Goal: Check status

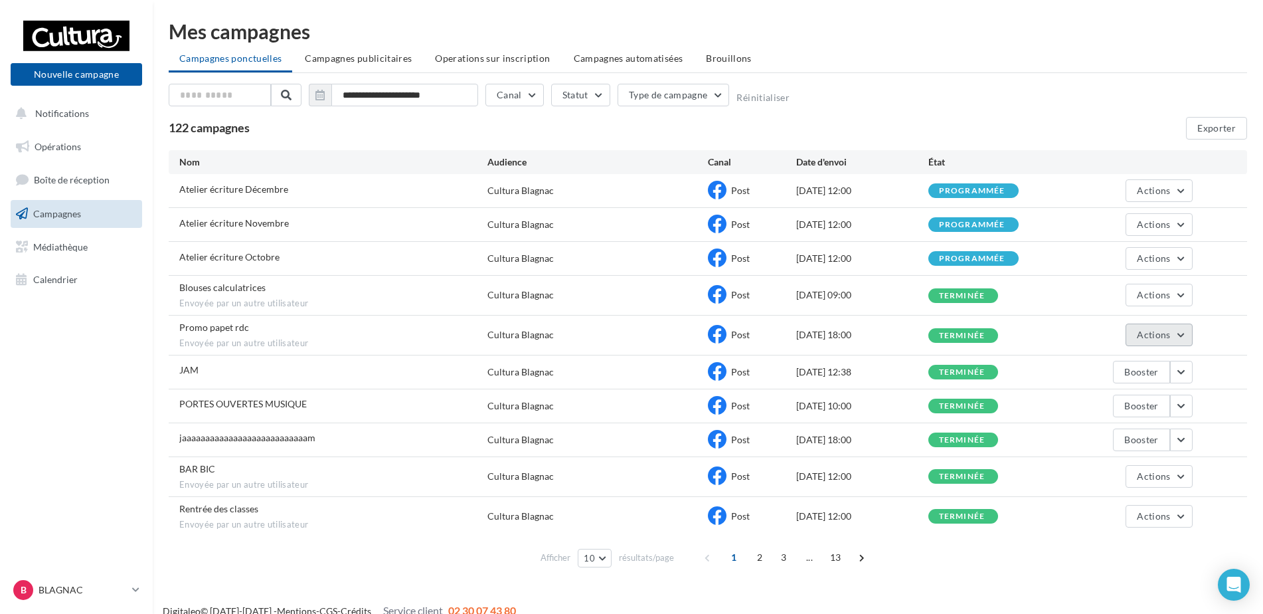
click at [1164, 329] on span "Actions" at bounding box center [1153, 334] width 33 height 11
click at [1140, 373] on button "Voir les résultats" at bounding box center [1126, 366] width 133 height 35
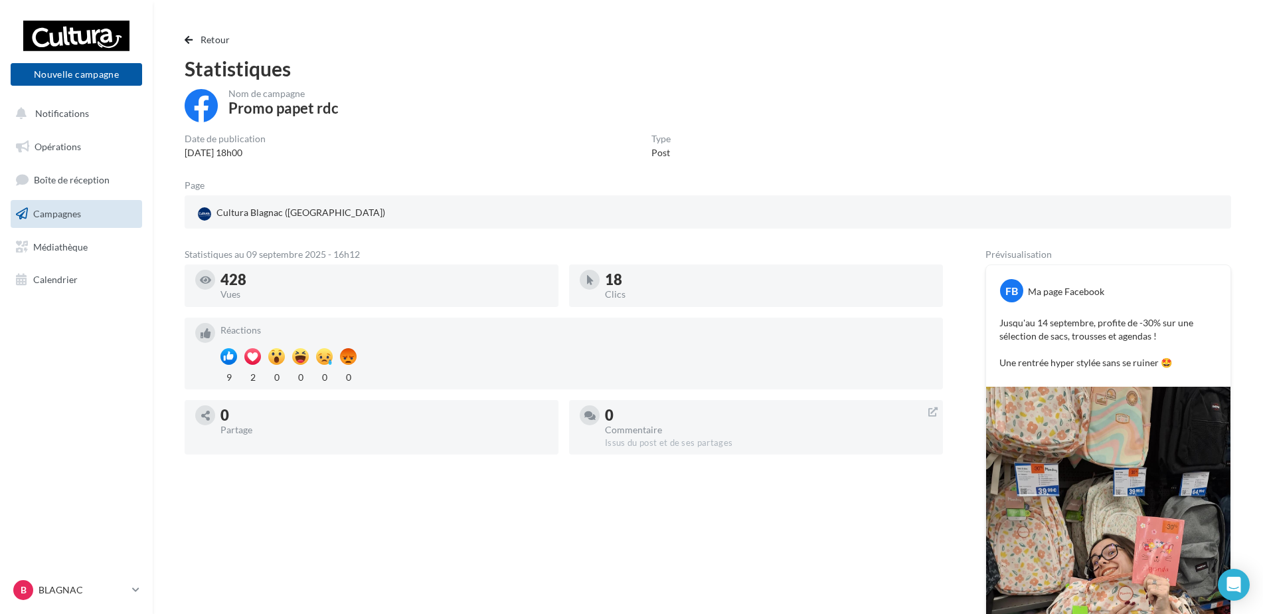
drag, startPoint x: 727, startPoint y: 371, endPoint x: 729, endPoint y: 383, distance: 12.7
drag, startPoint x: 729, startPoint y: 383, endPoint x: 630, endPoint y: 491, distance: 146.2
click at [633, 497] on div "Statistiques au 09 septembre 2025 - 16h12 428 Vues 18 Clics Réactions 9 2 0 0 0…" at bounding box center [564, 544] width 758 height 589
click at [196, 39] on button "Retour" at bounding box center [210, 40] width 51 height 16
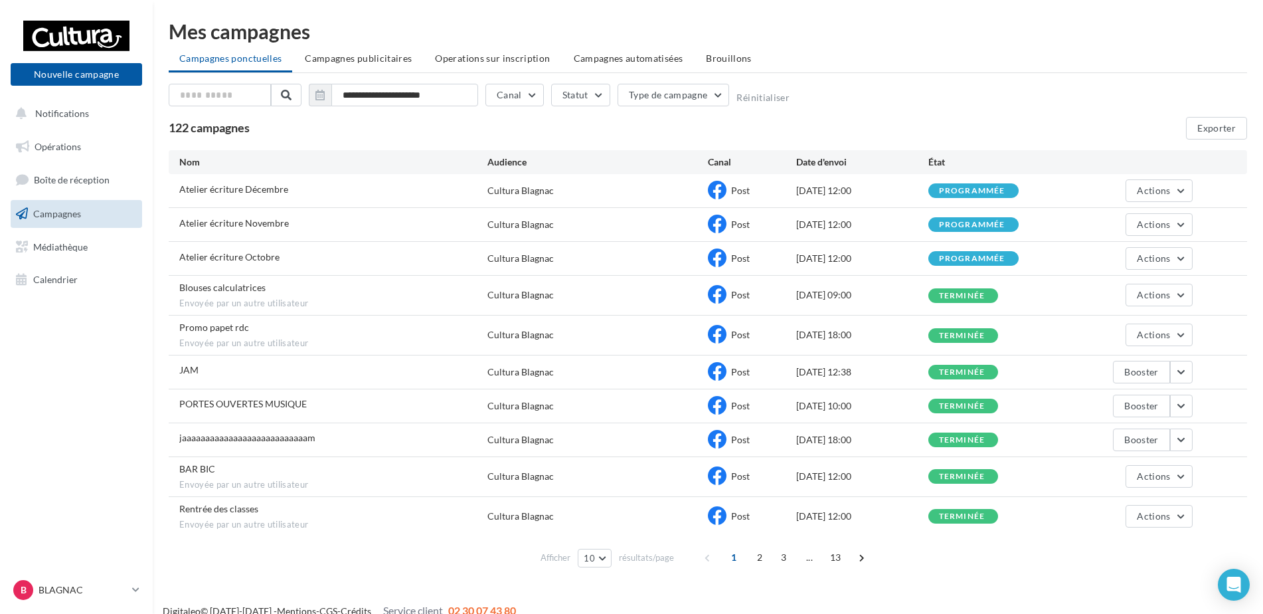
click at [69, 209] on span "Campagnes" at bounding box center [57, 213] width 48 height 11
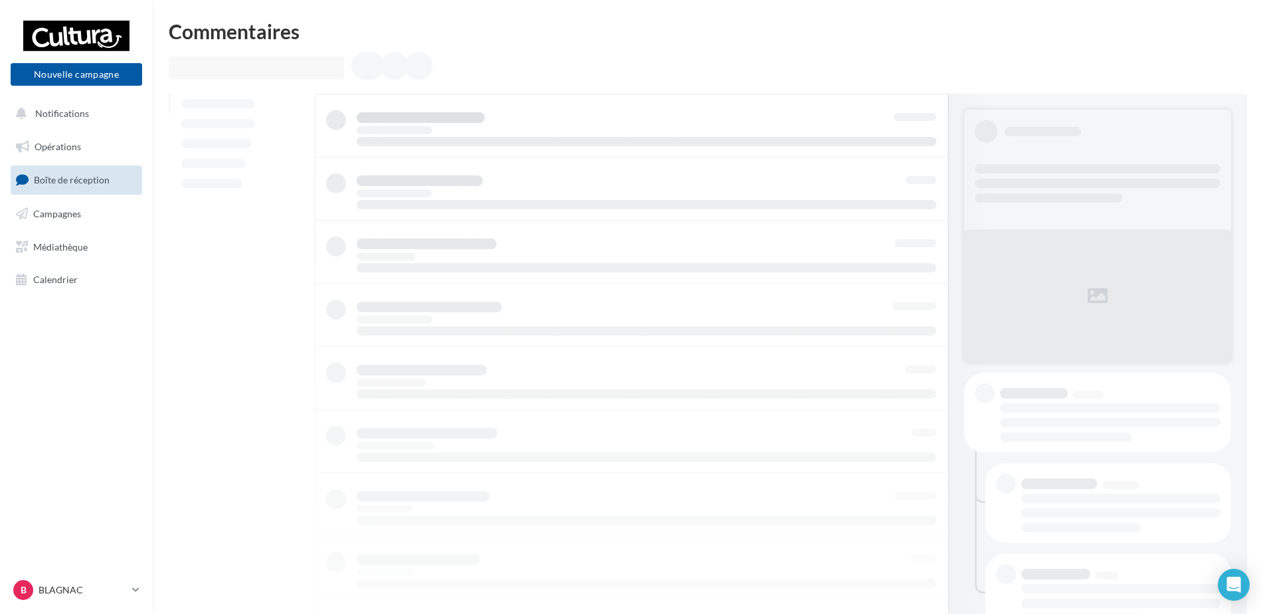
click at [54, 143] on span "Opérations" at bounding box center [58, 146] width 46 height 11
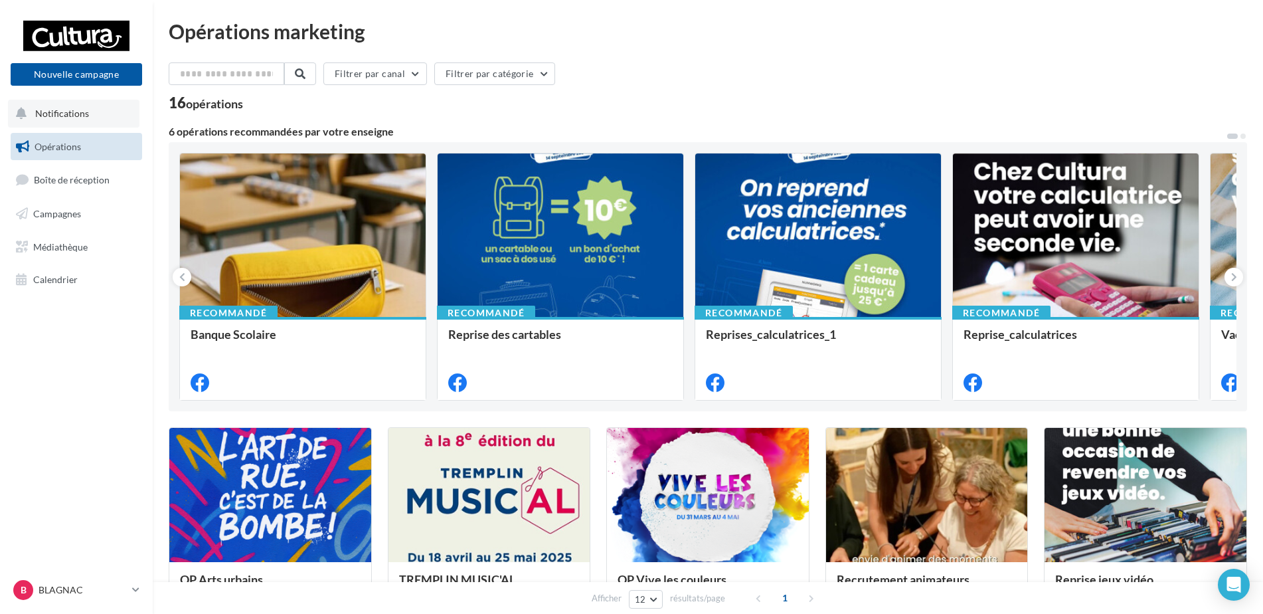
click at [82, 120] on button "Notifications" at bounding box center [74, 114] width 132 height 28
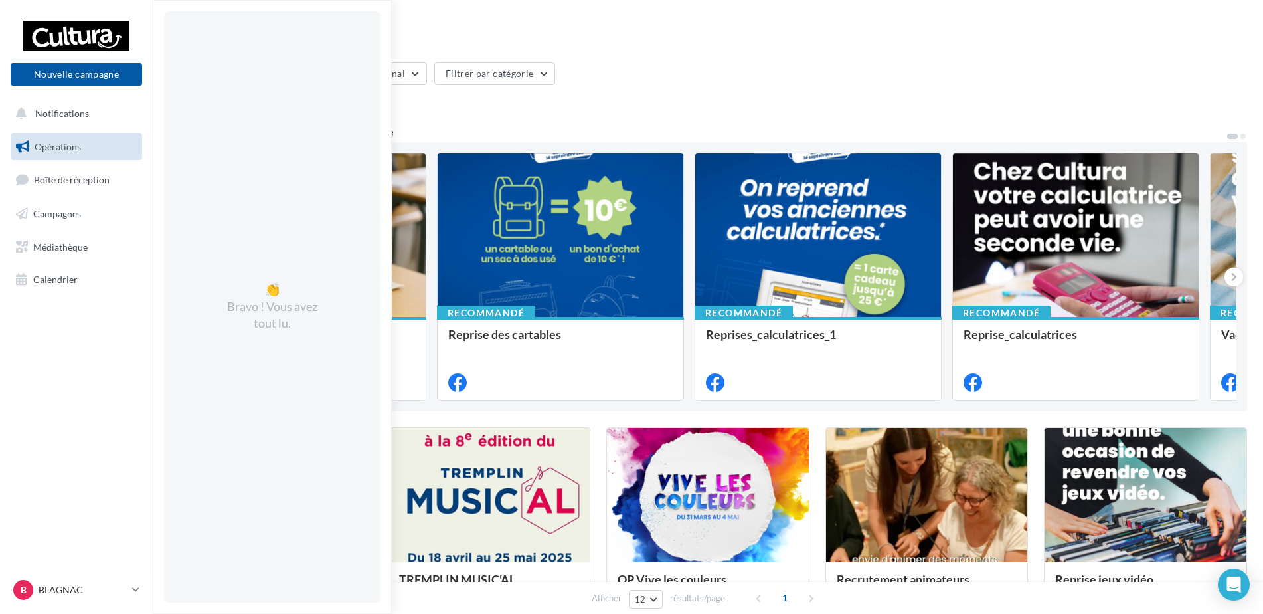
click at [741, 33] on div "Opérations marketing" at bounding box center [708, 31] width 1079 height 20
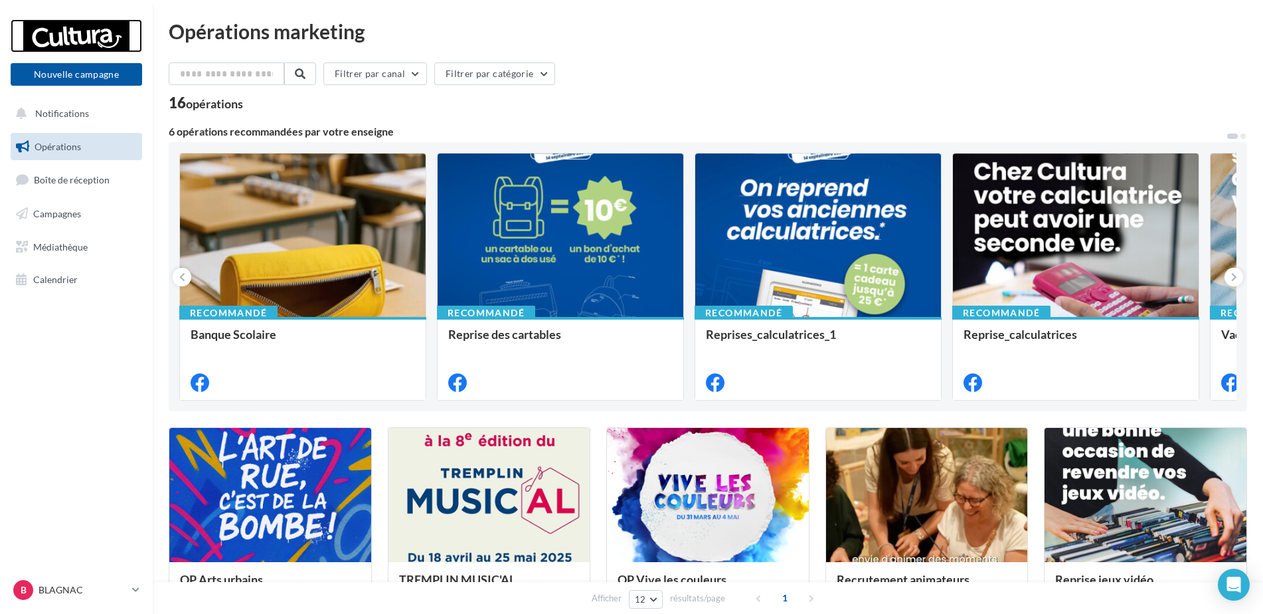
click at [70, 35] on div at bounding box center [76, 35] width 106 height 33
